Goal: Information Seeking & Learning: Find specific fact

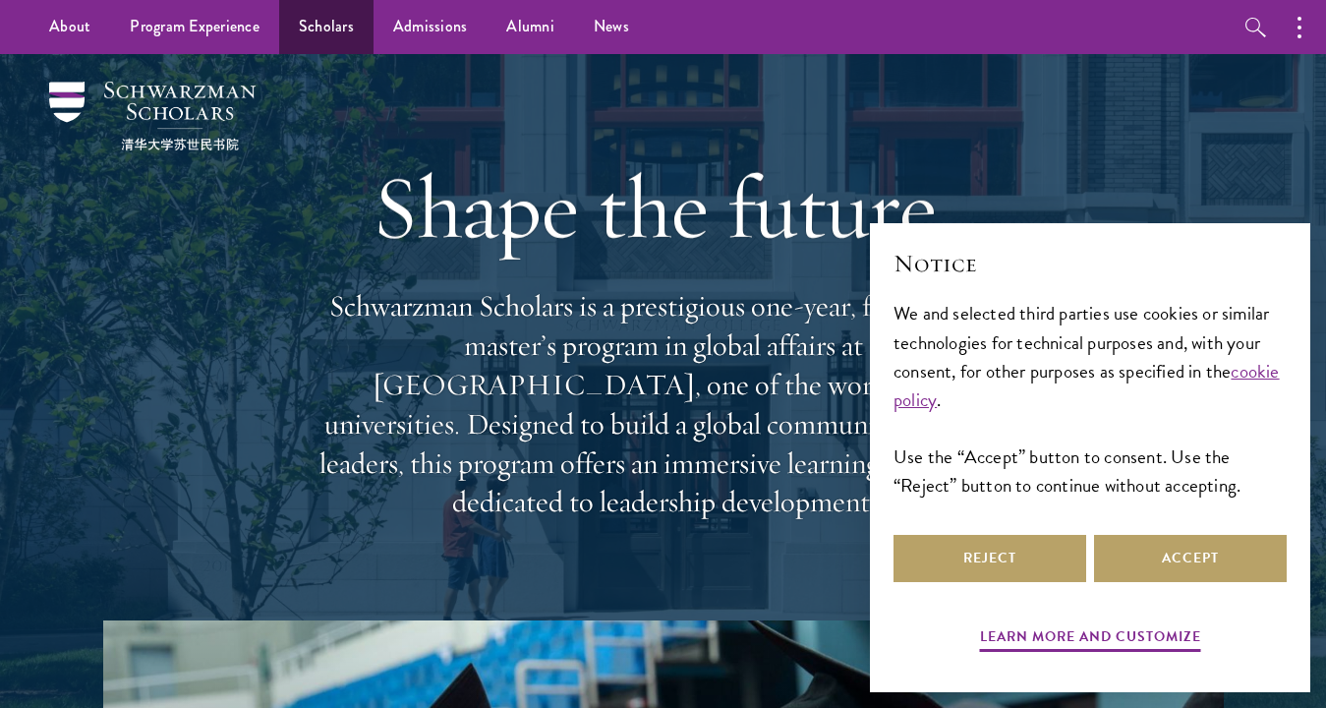
click at [341, 34] on link "Scholars" at bounding box center [326, 27] width 94 height 54
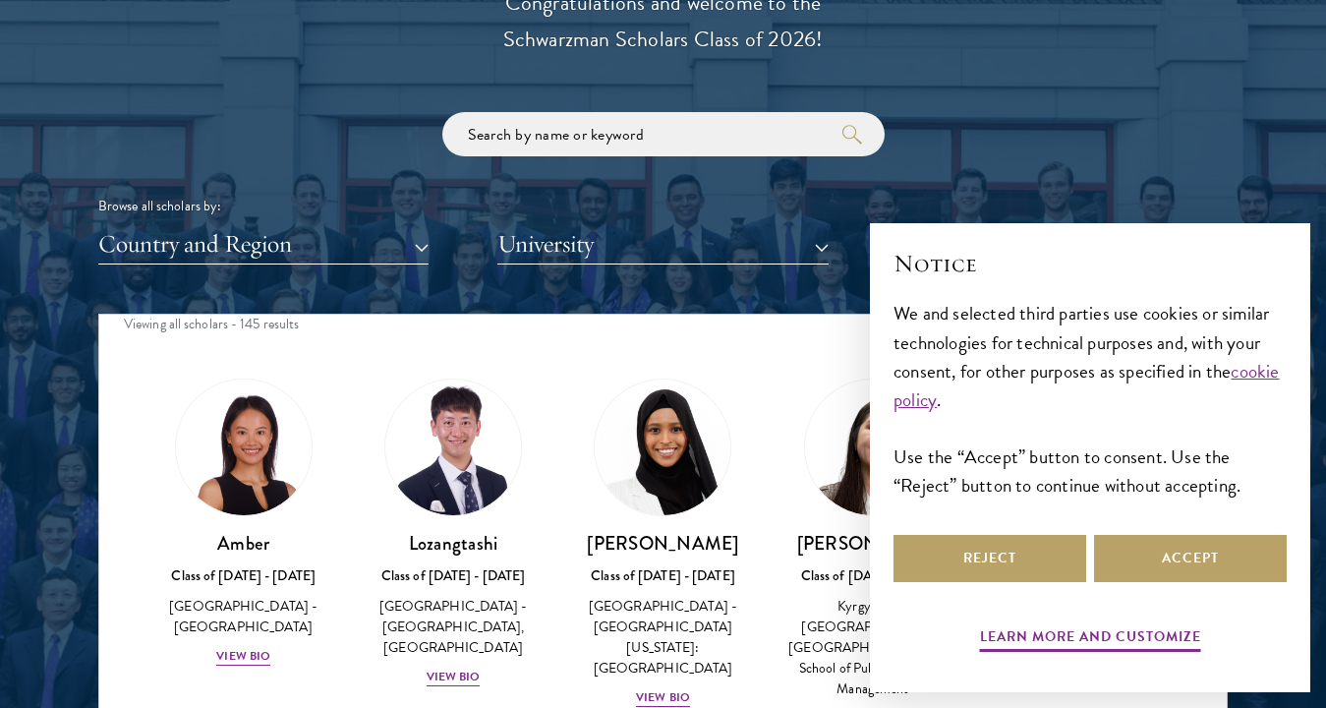
scroll to position [20, 0]
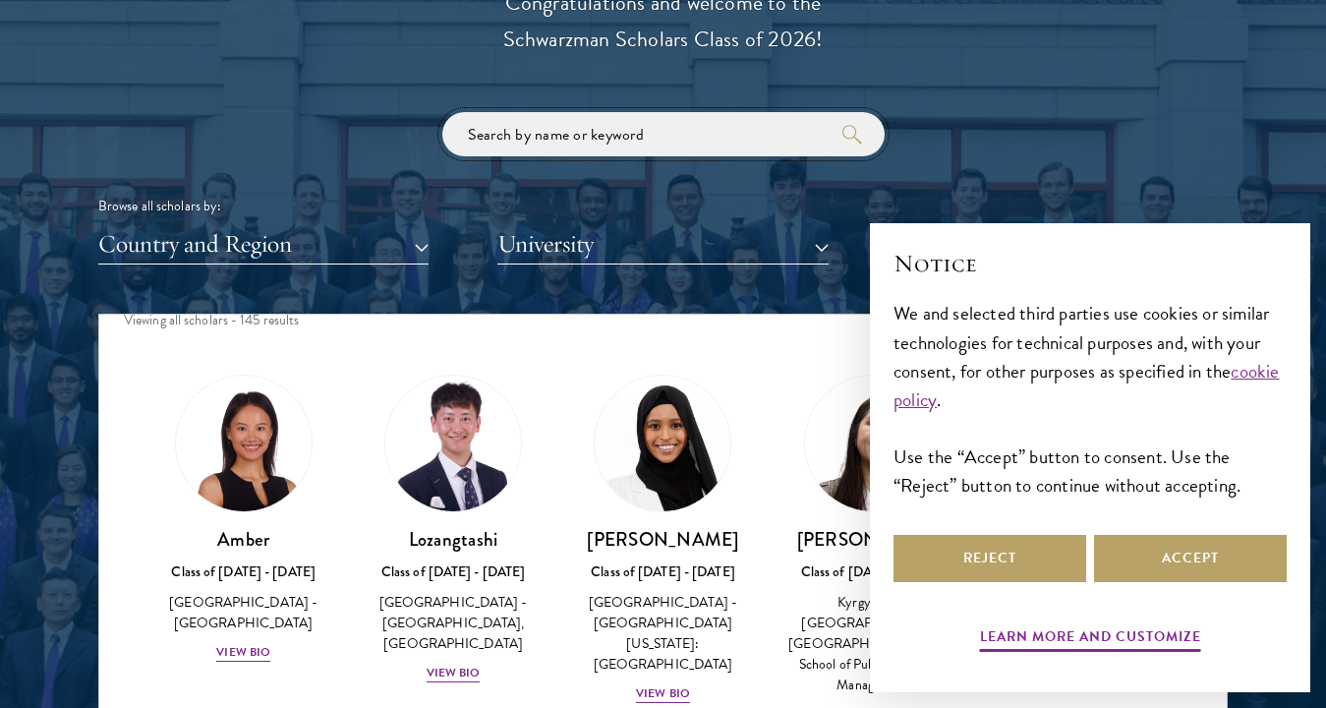
click at [583, 128] on input "search" at bounding box center [663, 134] width 442 height 44
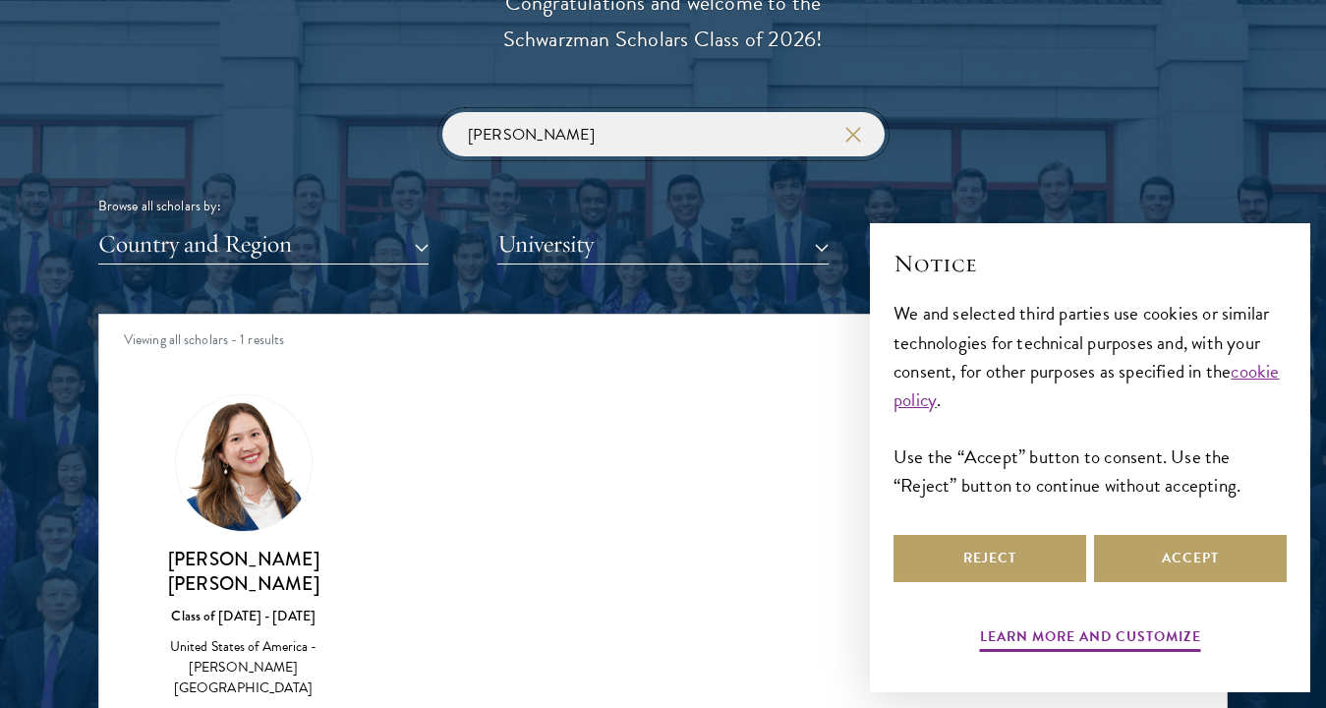
type input "Maria fern"
click at [270, 446] on img at bounding box center [243, 462] width 149 height 149
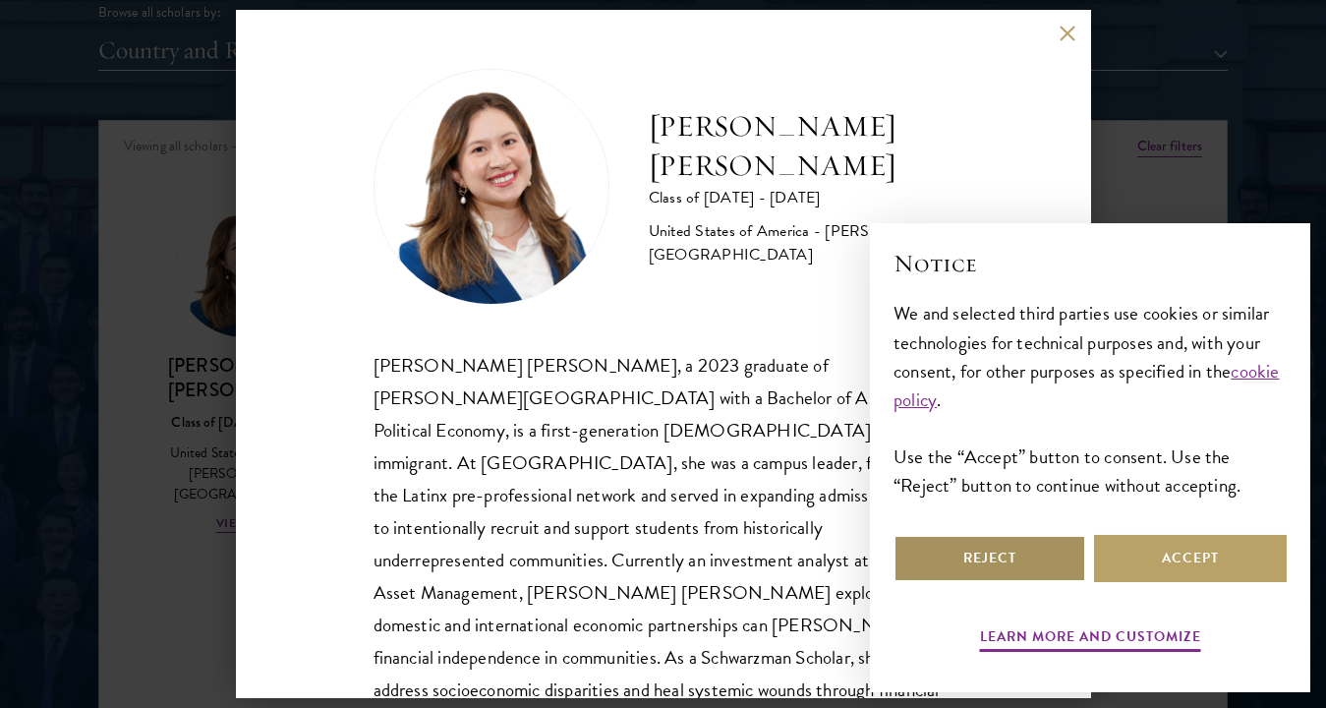
click at [1012, 560] on button "Reject" at bounding box center [990, 558] width 193 height 47
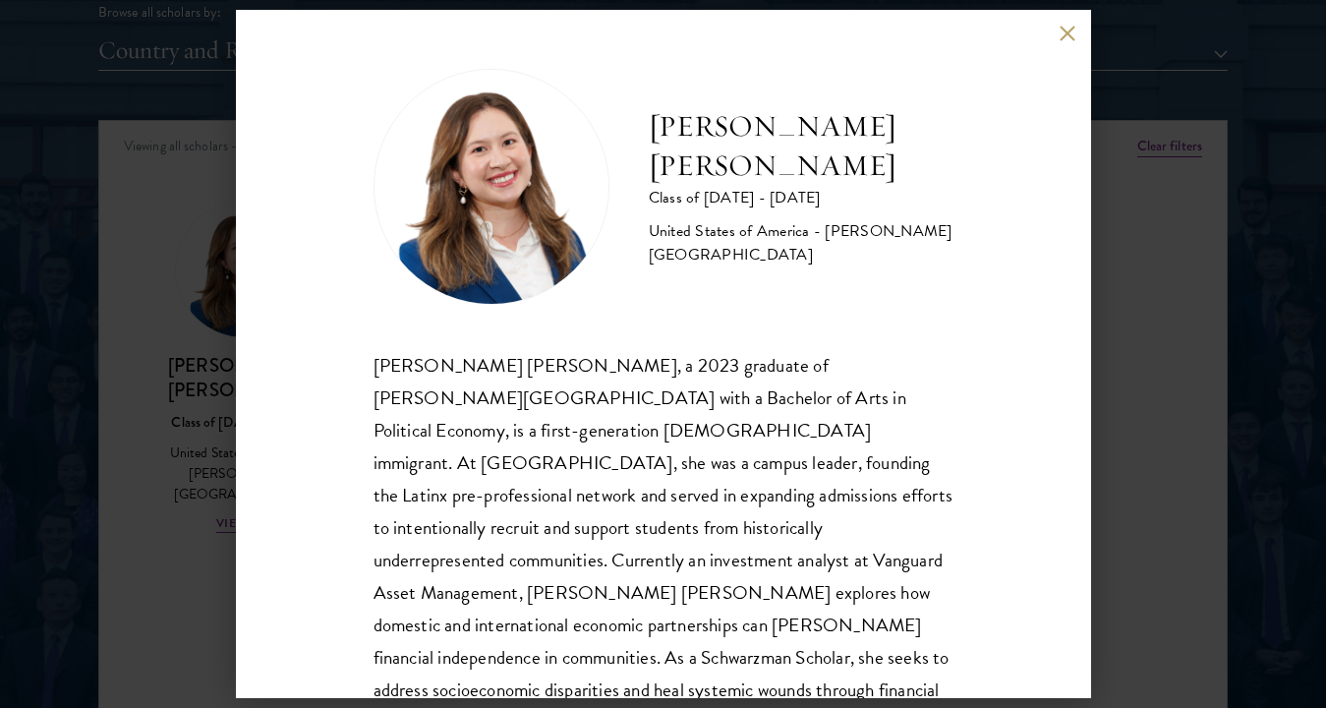
click at [1064, 33] on button at bounding box center [1068, 33] width 17 height 17
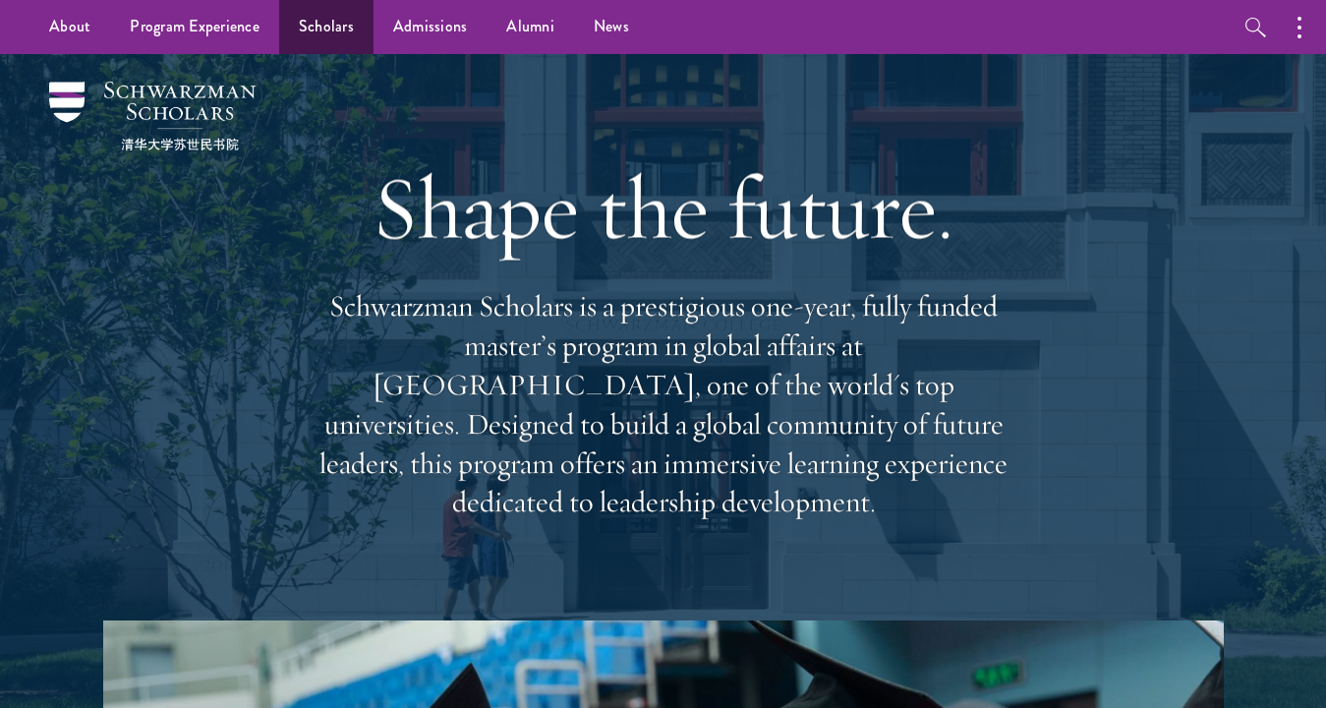
click at [299, 36] on link "Scholars" at bounding box center [326, 27] width 94 height 54
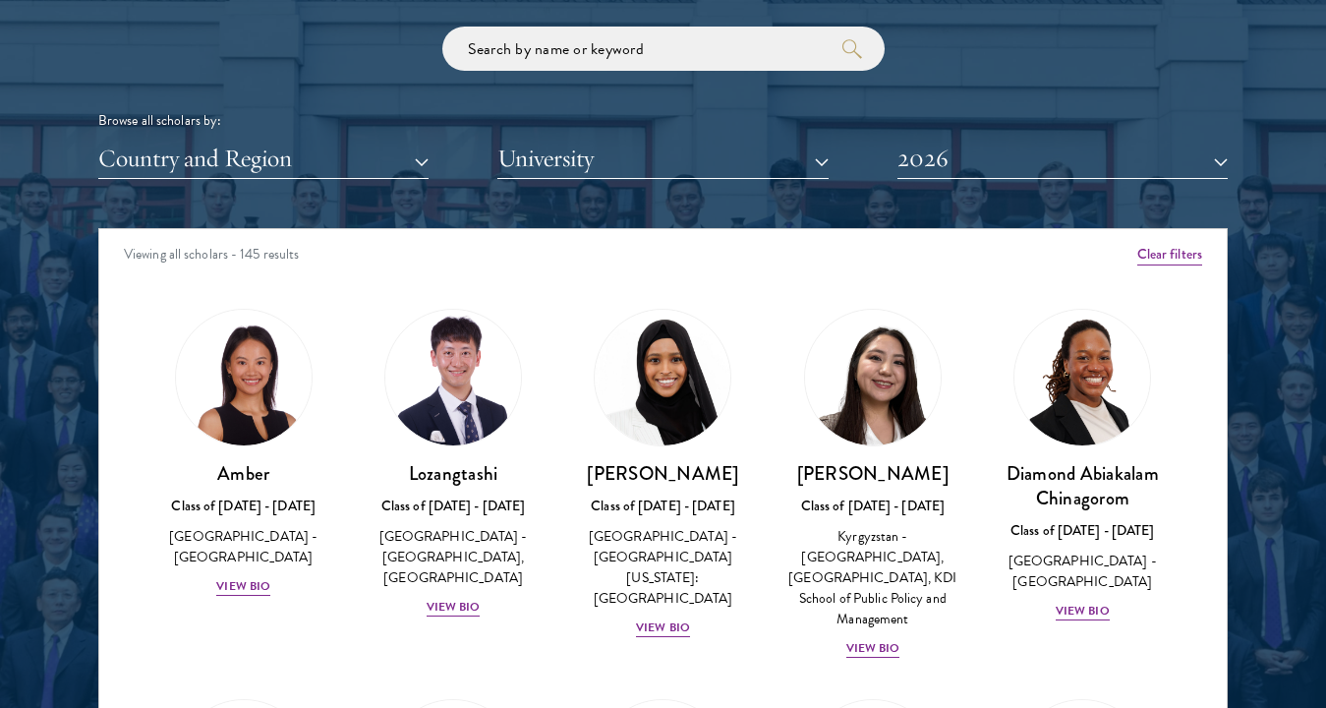
scroll to position [2284, 0]
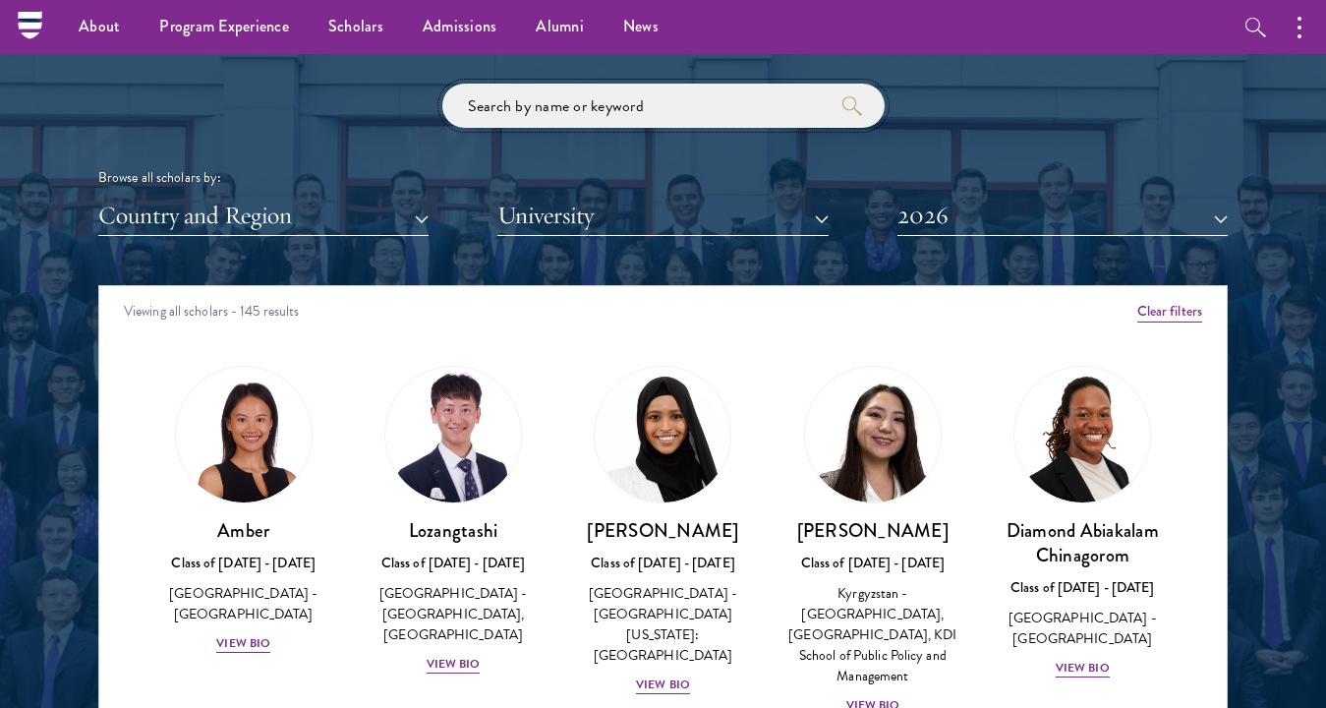
click at [538, 104] on input "search" at bounding box center [663, 106] width 442 height 44
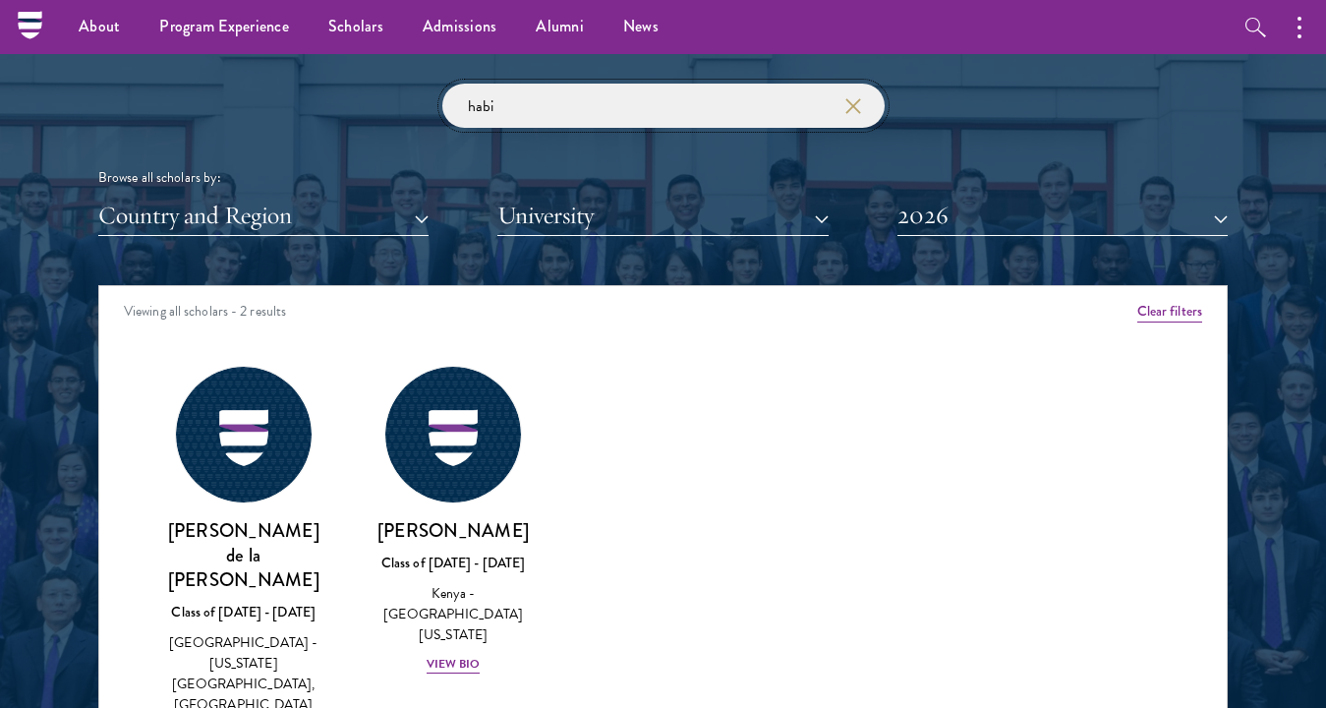
type input "[PERSON_NAME]"
